Goal: Navigation & Orientation: Find specific page/section

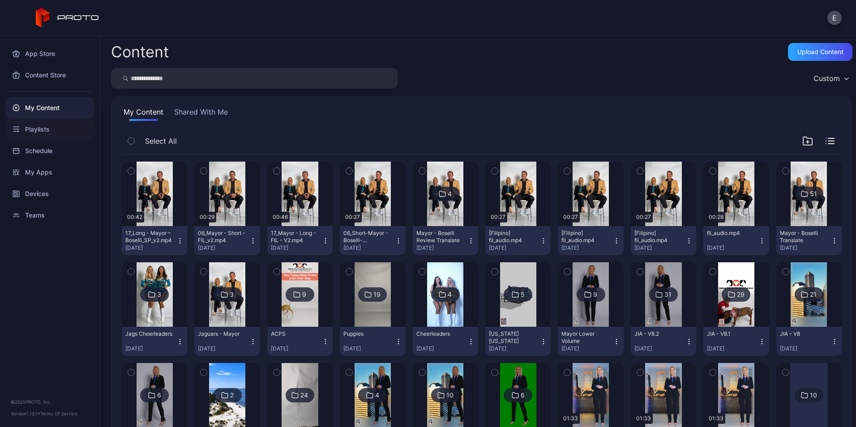
click at [44, 129] on div "Playlists" at bounding box center [49, 129] width 89 height 21
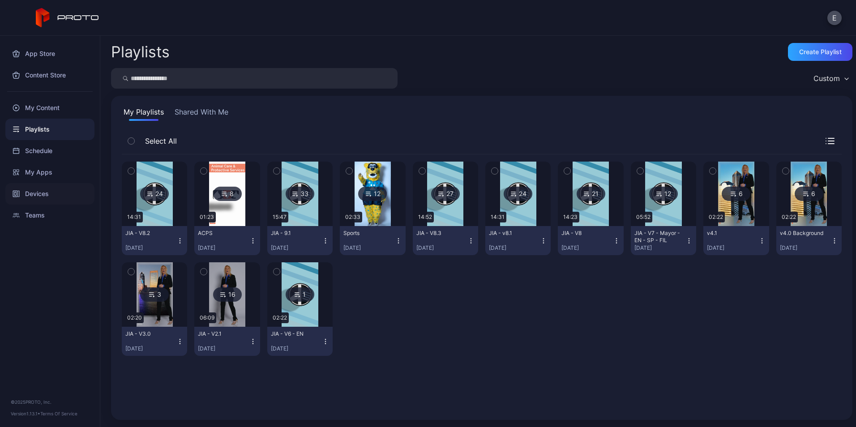
click at [32, 188] on div "Devices" at bounding box center [49, 193] width 89 height 21
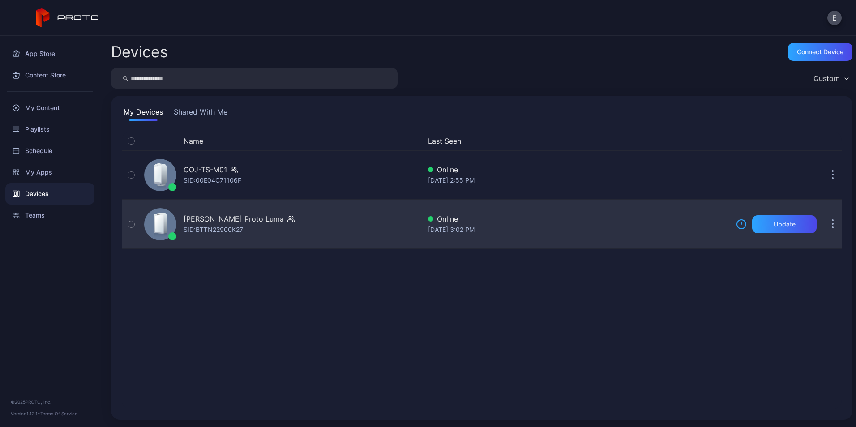
click at [225, 224] on div "[PERSON_NAME] Proto Luma" at bounding box center [234, 219] width 100 height 11
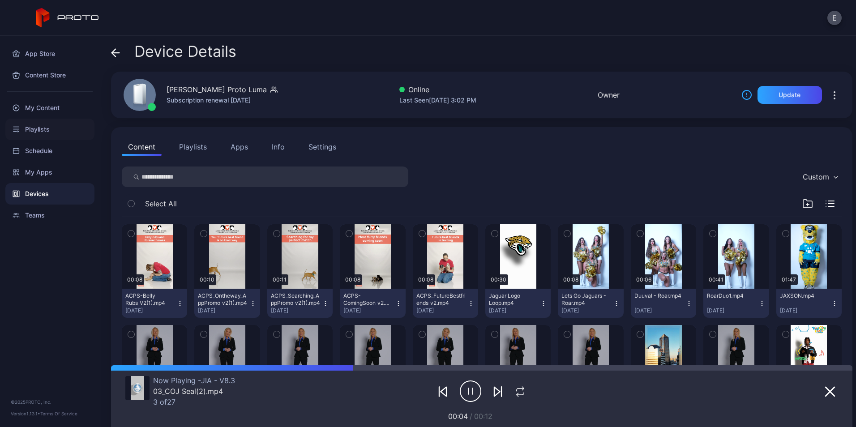
click at [50, 120] on div "Playlists" at bounding box center [49, 129] width 89 height 21
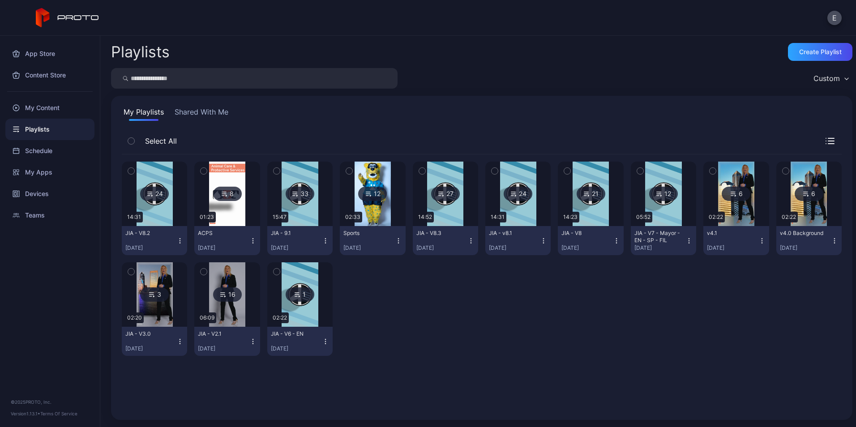
click at [440, 223] on img at bounding box center [445, 194] width 36 height 64
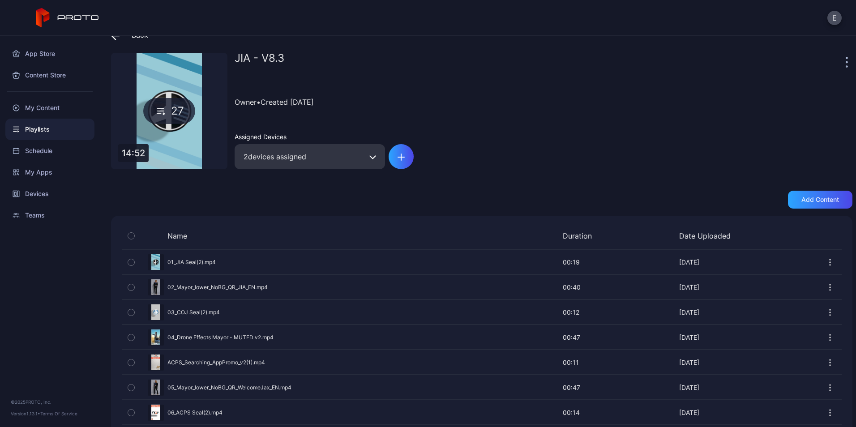
scroll to position [19, 0]
click at [844, 59] on div at bounding box center [848, 61] width 9 height 18
click at [846, 60] on icon "button" at bounding box center [847, 61] width 2 height 10
click at [643, 111] on div "Owner • Created [DATE]" at bounding box center [544, 101] width 618 height 41
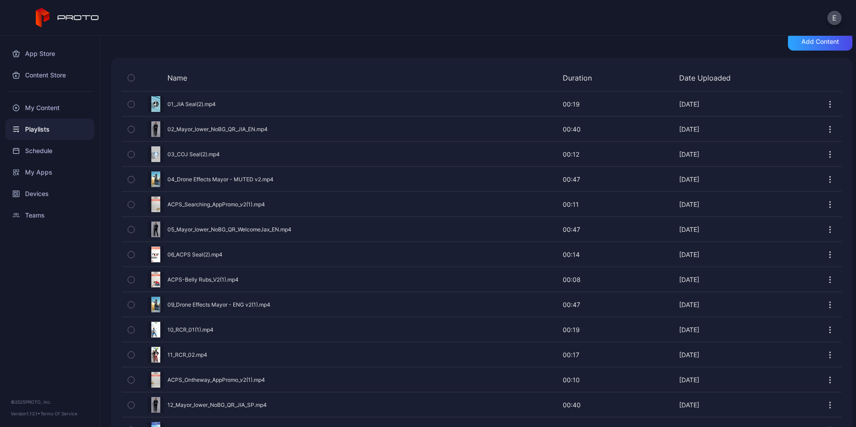
scroll to position [167, 0]
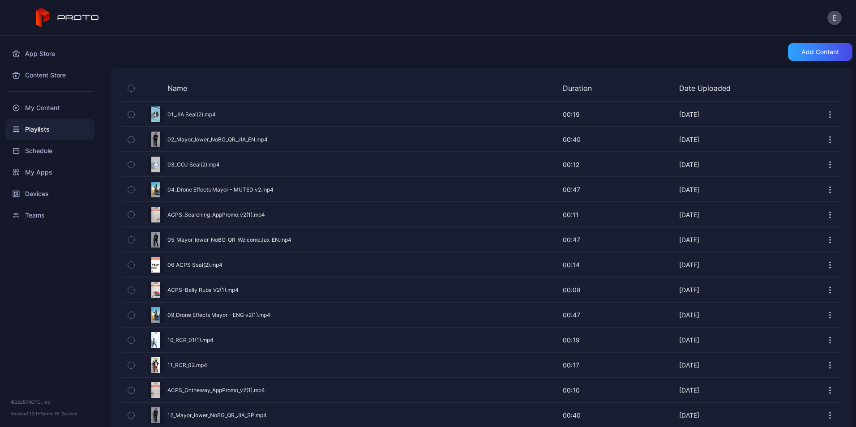
click at [126, 86] on button "button" at bounding box center [131, 88] width 19 height 19
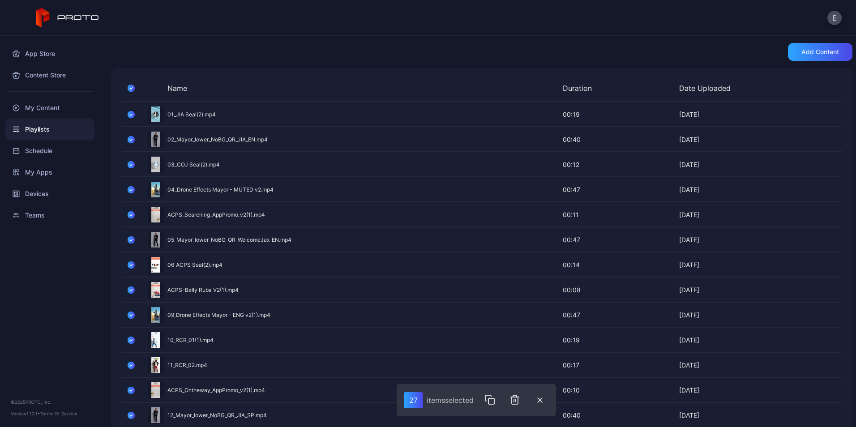
click at [360, 42] on div "Back JIA - V8.3 27 14:52 JIA - V8.3 Owner • Created [DATE] Assigned Devices 2 d…" at bounding box center [478, 231] width 756 height 391
click at [133, 86] on icon "button" at bounding box center [131, 88] width 7 height 10
